Goal: Transaction & Acquisition: Purchase product/service

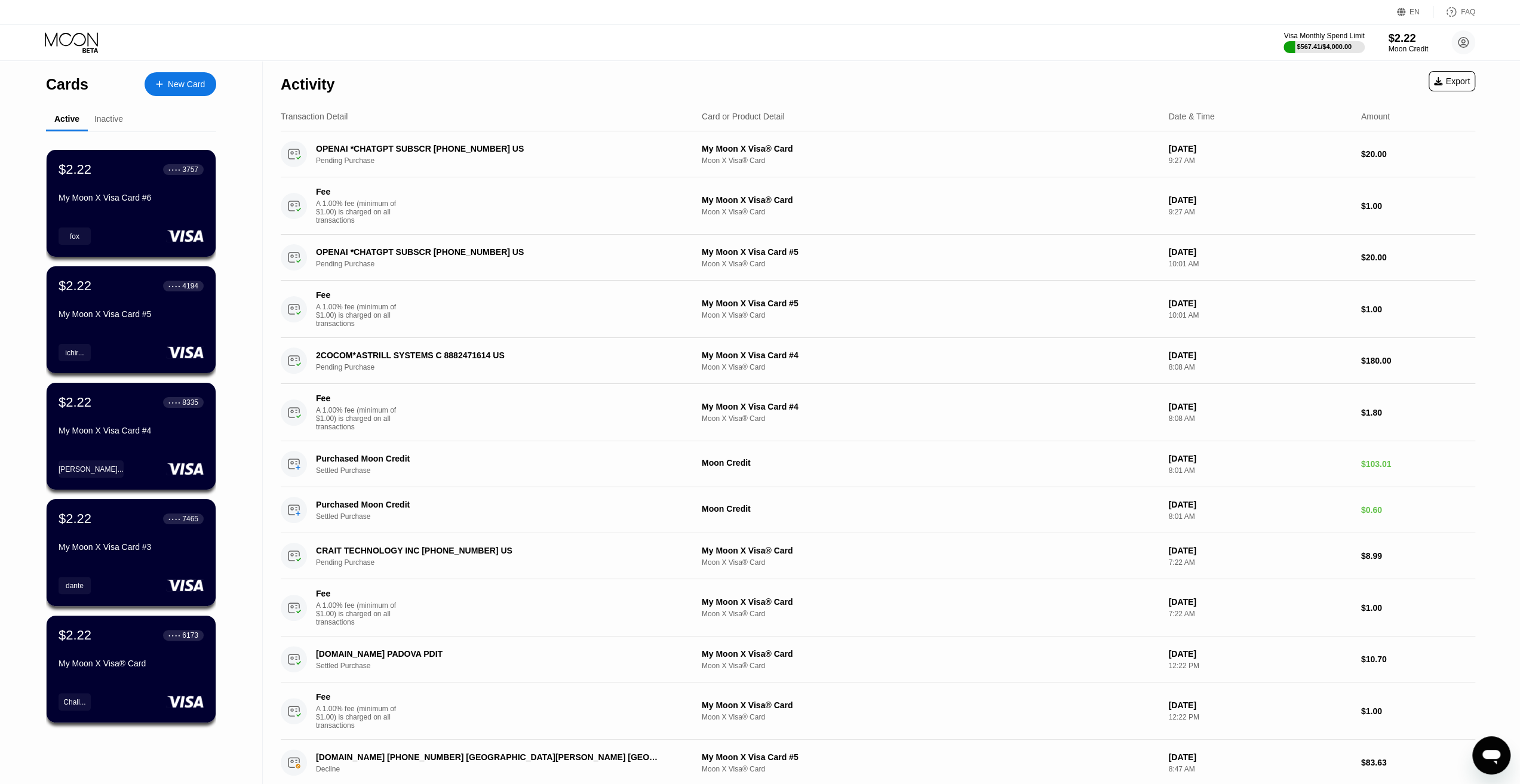
click at [1409, 43] on div "$2.22" at bounding box center [1408, 38] width 40 height 13
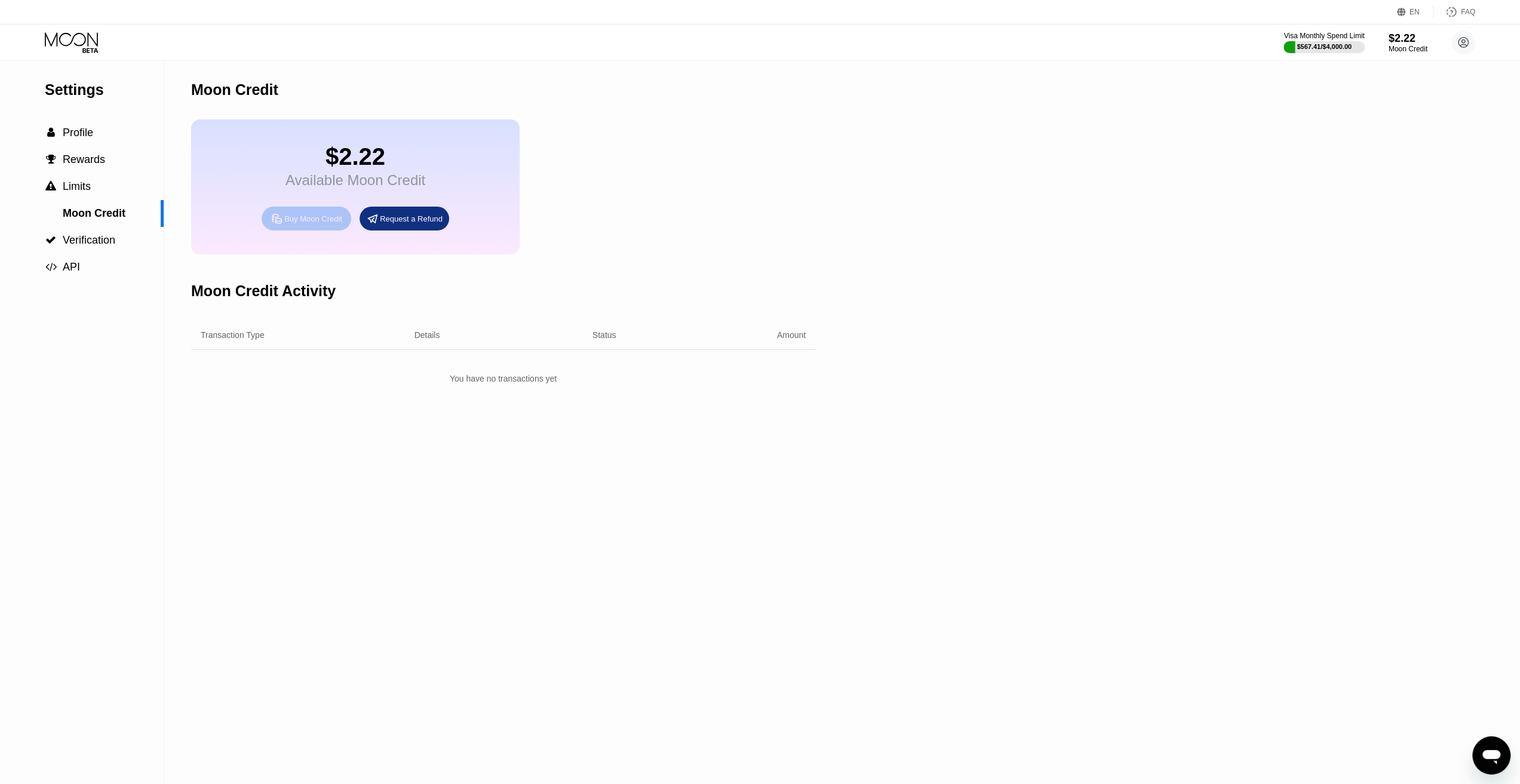
click at [309, 224] on div "Buy Moon Credit" at bounding box center [313, 218] width 58 height 10
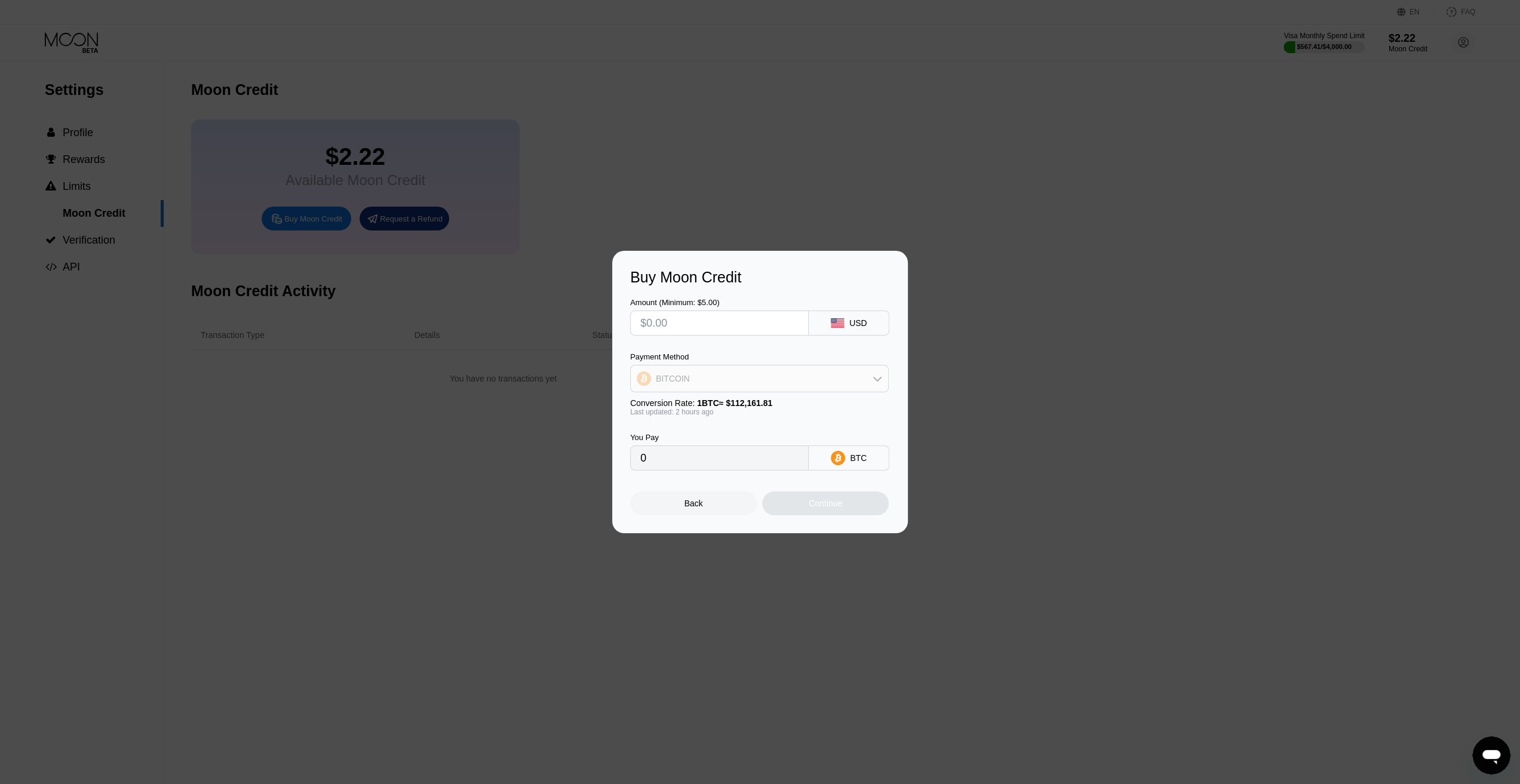
click at [678, 379] on div "BITCOIN" at bounding box center [673, 378] width 34 height 9
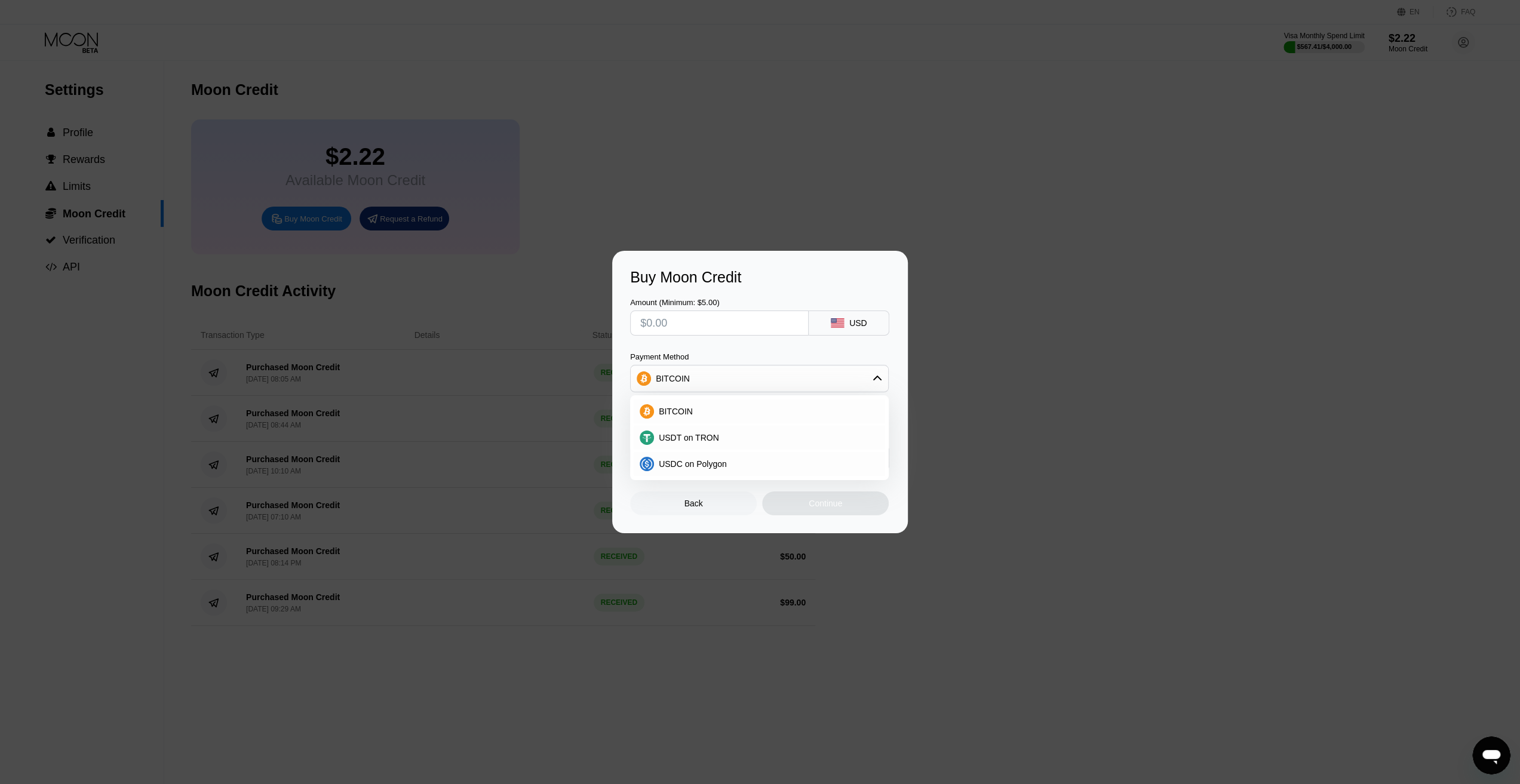
click at [1208, 450] on div "Buy Moon Credit Amount (Minimum: $5.00) USD Payment Method BITCOIN BITCOIN USDT…" at bounding box center [760, 392] width 1520 height 283
click at [1251, 370] on div "Buy Moon Credit Amount (Minimum: $5.00) USD Payment Method BITCOIN BITCOIN USDT…" at bounding box center [760, 392] width 1520 height 283
click at [1171, 335] on div "Buy Moon Credit Amount (Minimum: $5.00) USD Payment Method BITCOIN BITCOIN USDT…" at bounding box center [760, 392] width 1520 height 283
drag, startPoint x: 1136, startPoint y: 369, endPoint x: 1098, endPoint y: 365, distance: 38.2
click at [1131, 368] on div "Buy Moon Credit Amount (Minimum: $5.00) USD Payment Method BITCOIN BITCOIN USDT…" at bounding box center [760, 392] width 1520 height 283
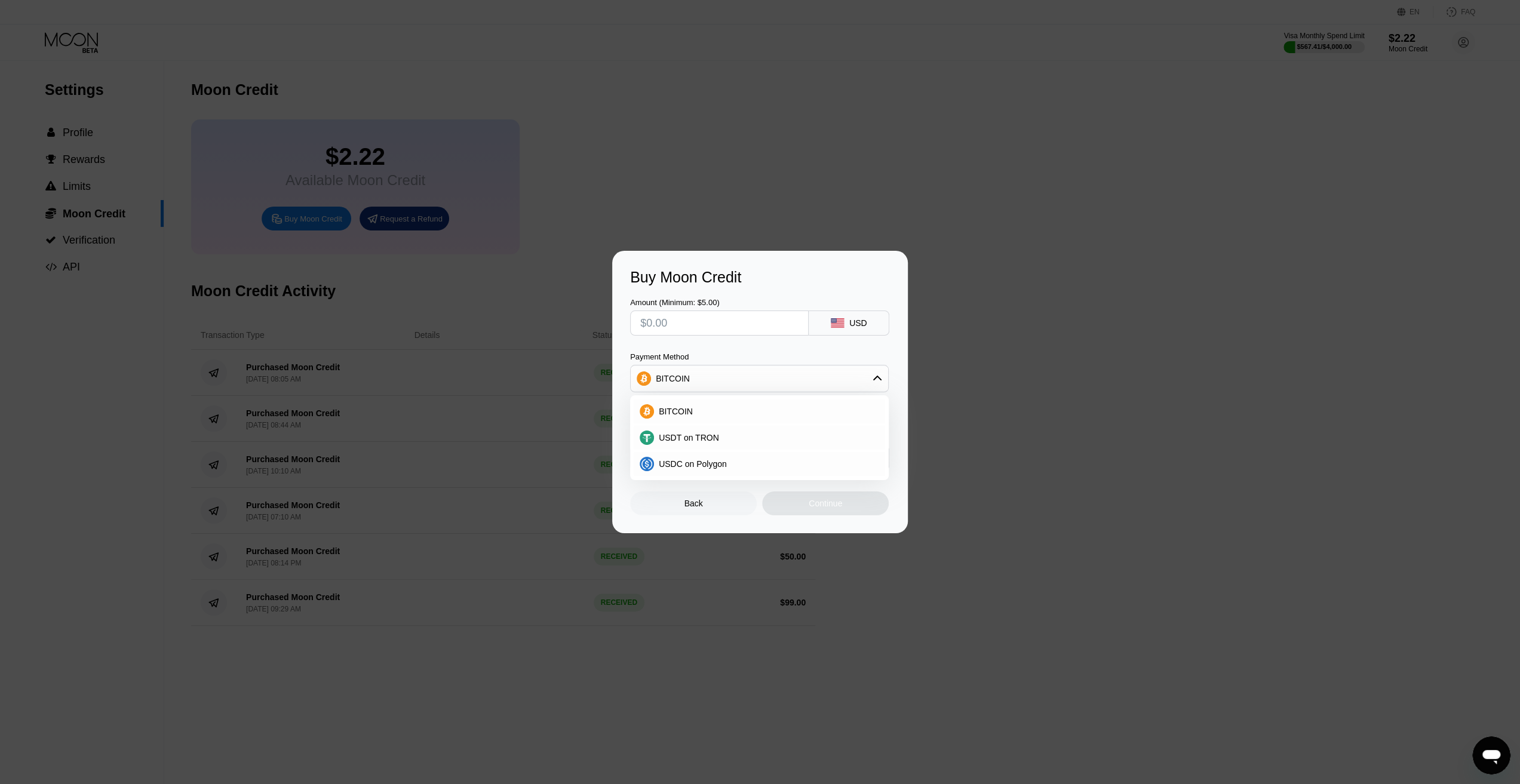
drag, startPoint x: 1067, startPoint y: 427, endPoint x: 1048, endPoint y: 439, distance: 22.5
click at [1048, 439] on div "Buy Moon Credit Amount (Minimum: $5.00) USD Payment Method BITCOIN BITCOIN USDT…" at bounding box center [760, 392] width 1520 height 283
click at [725, 511] on div "Back" at bounding box center [693, 503] width 127 height 24
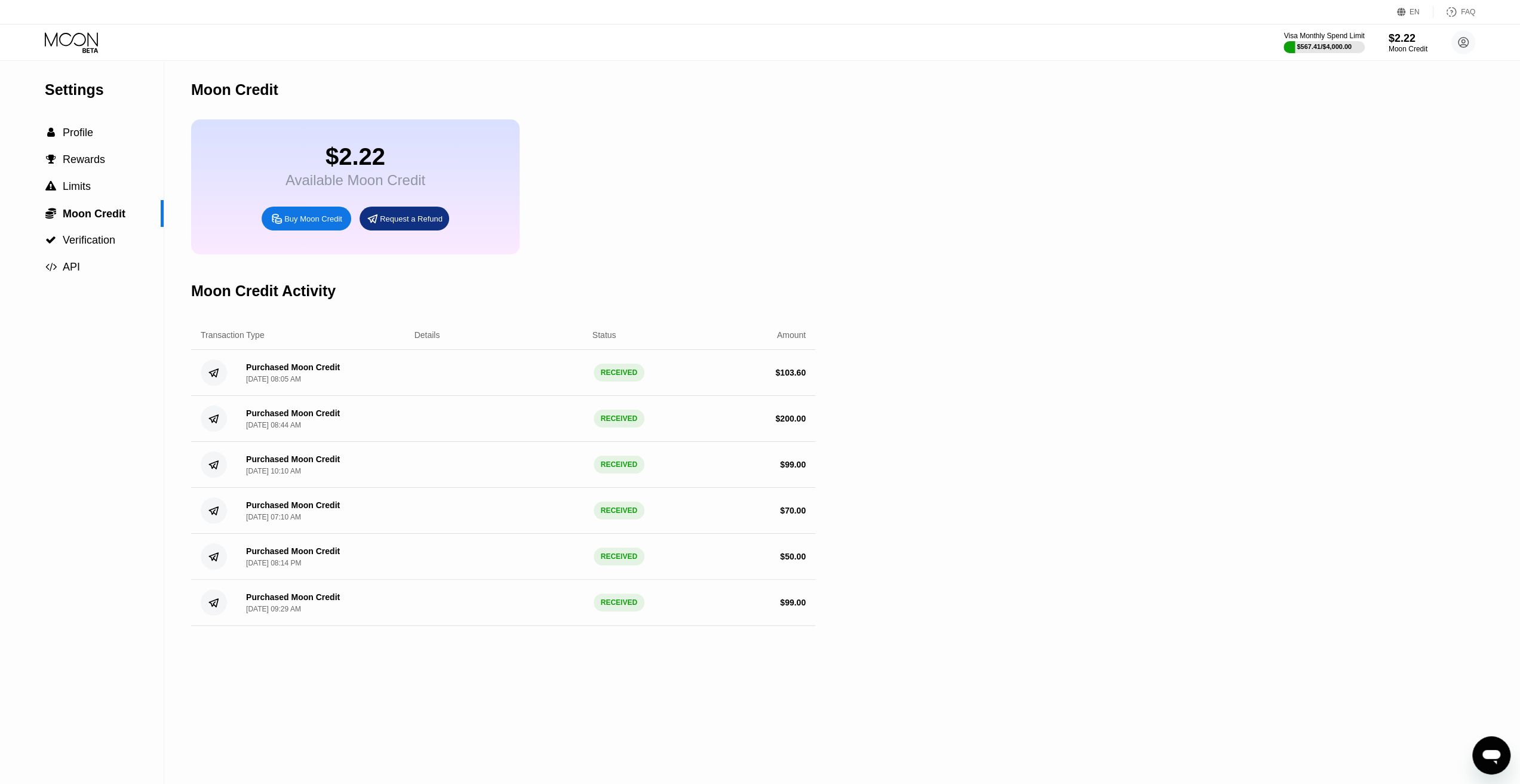
click at [1207, 396] on div "Settings  Profile  Rewards  Limits  Moon Credit  Verification  API Moon C…" at bounding box center [760, 422] width 1520 height 723
